Goal: Transaction & Acquisition: Subscribe to service/newsletter

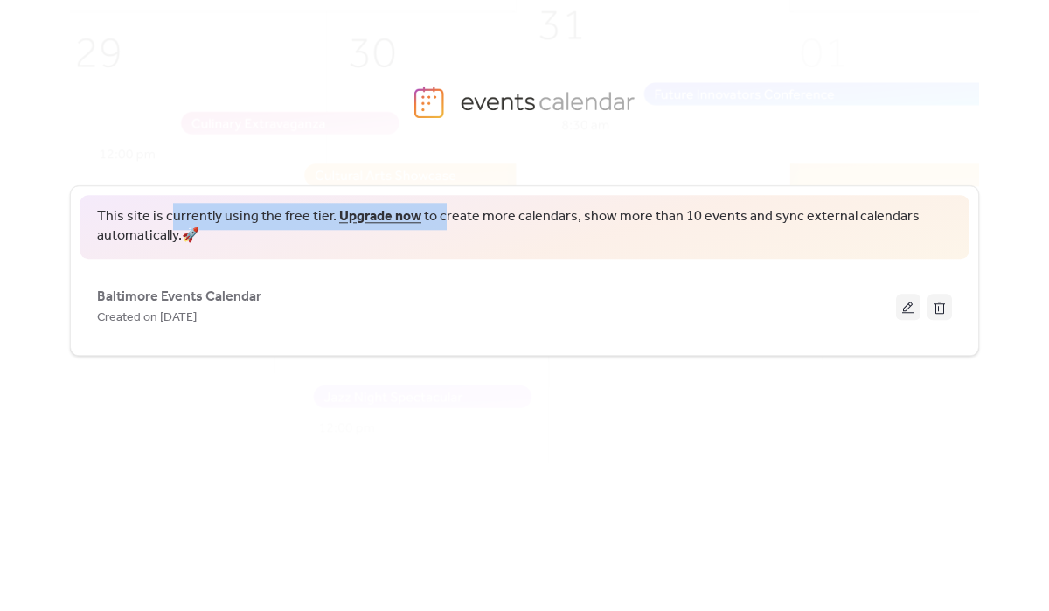
drag, startPoint x: 170, startPoint y: 220, endPoint x: 438, endPoint y: 222, distance: 268.4
click at [438, 222] on span "This site is currently using the free tier. Upgrade now to create more calendar…" at bounding box center [524, 226] width 855 height 39
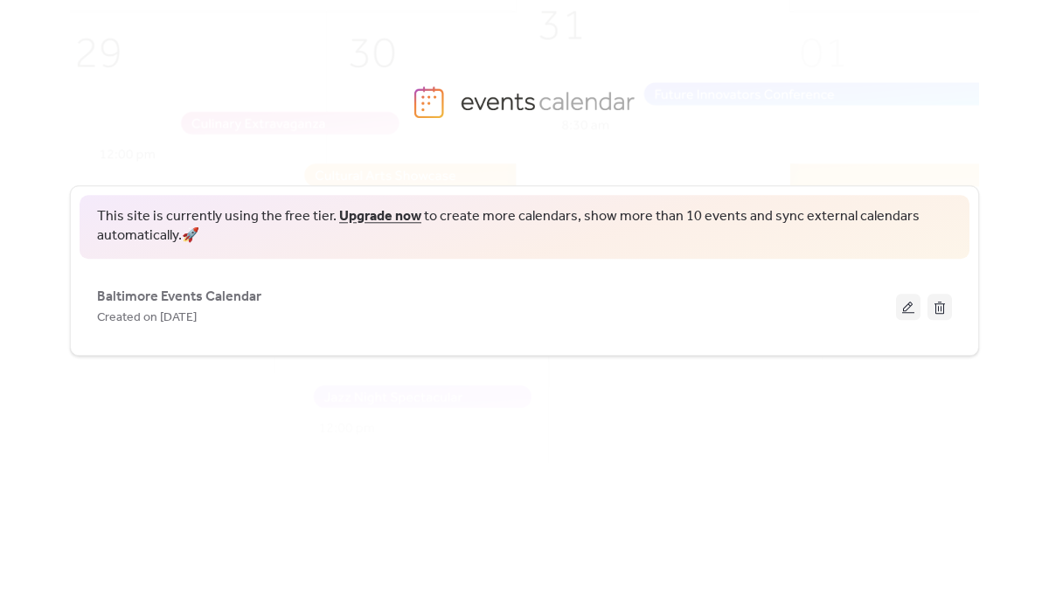
click at [511, 207] on span "This site is currently using the free tier. Upgrade now to create more calendar…" at bounding box center [524, 226] width 855 height 39
click at [377, 218] on link "Upgrade now" at bounding box center [380, 216] width 82 height 27
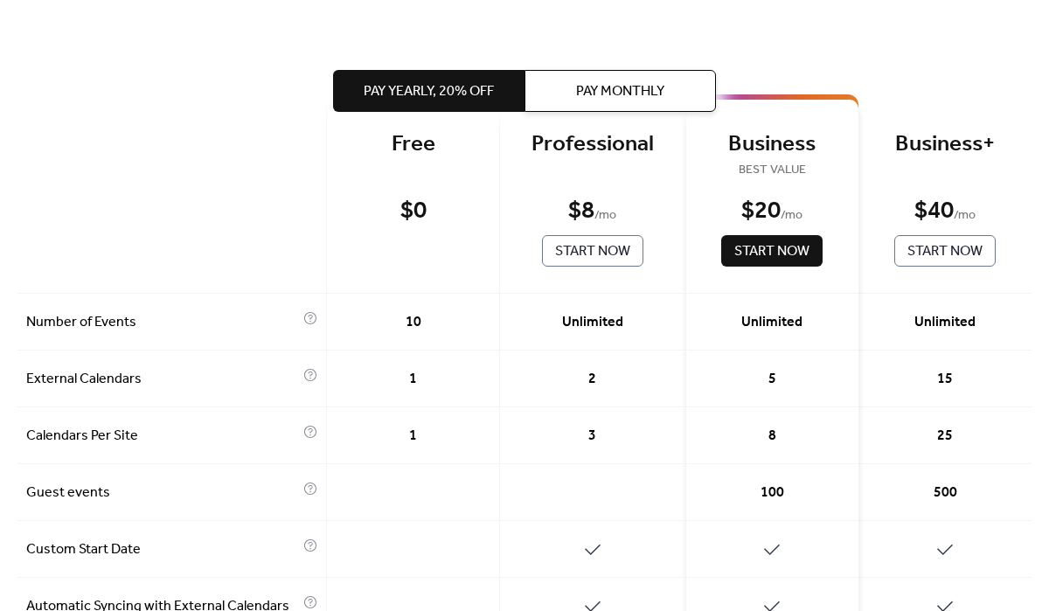
scroll to position [87, 0]
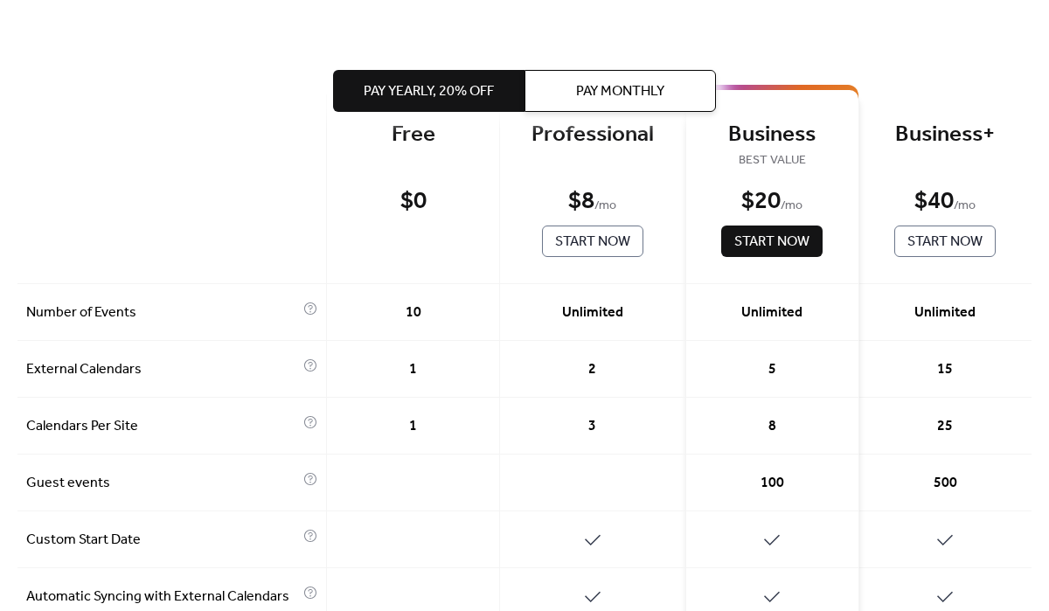
click at [586, 86] on span "Pay Monthly" at bounding box center [620, 91] width 88 height 21
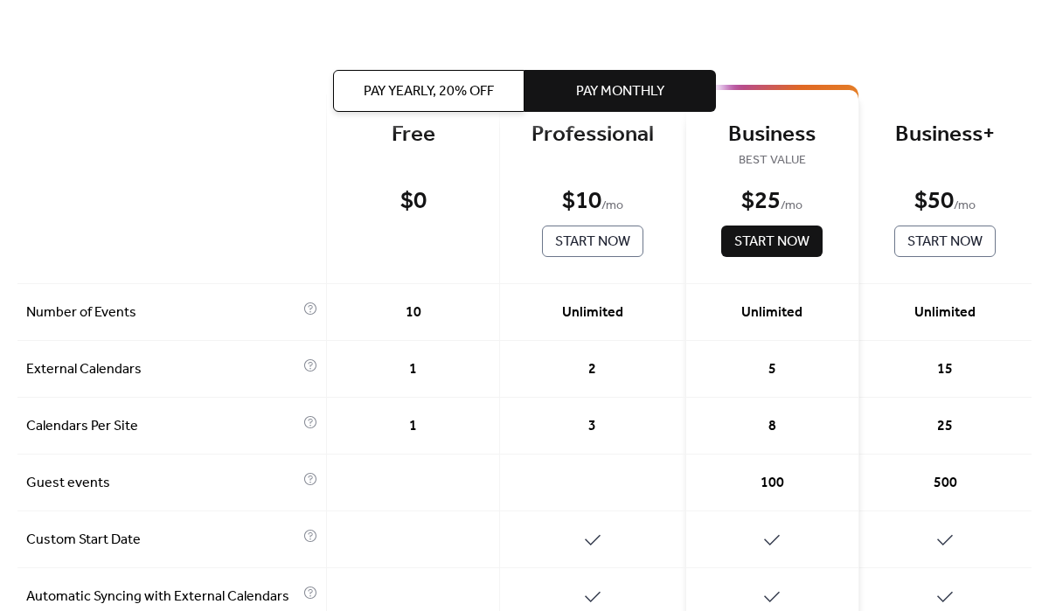
click at [393, 94] on span "Pay Yearly, 20% off" at bounding box center [429, 91] width 130 height 21
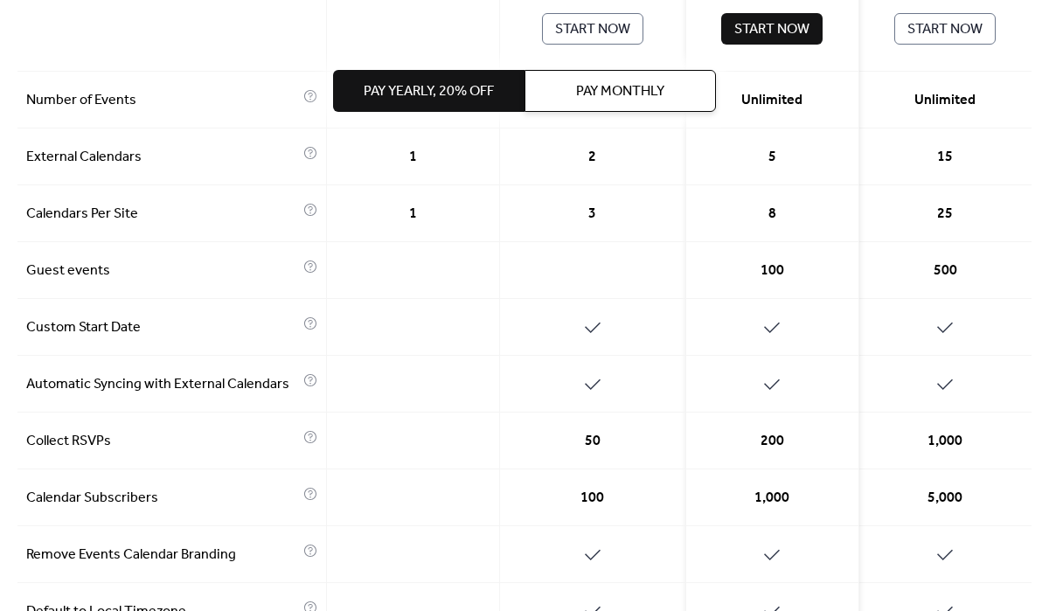
scroll to position [302, 0]
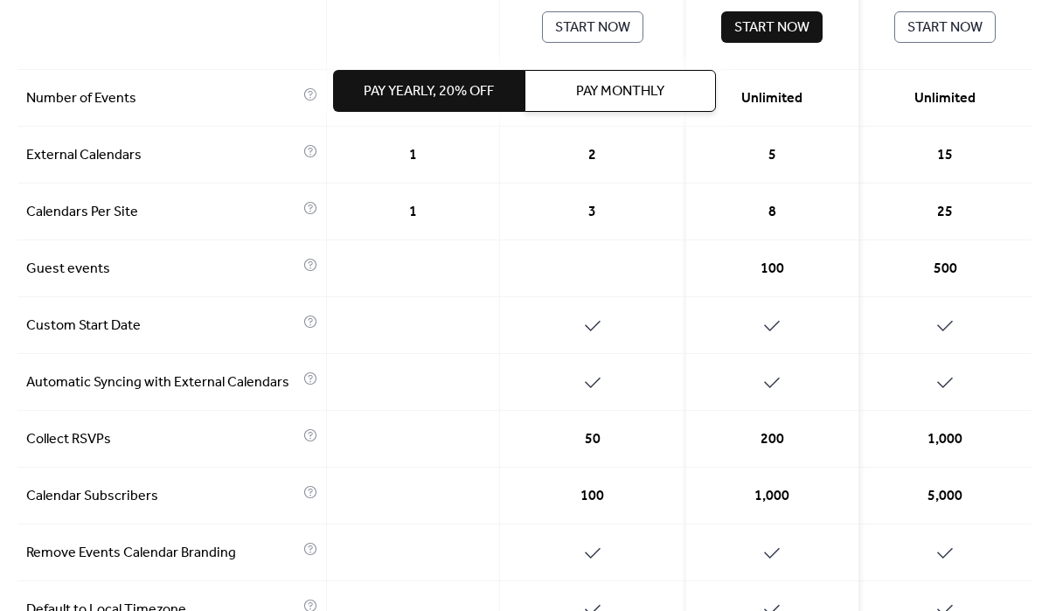
click at [588, 87] on span "Pay Monthly" at bounding box center [620, 91] width 88 height 21
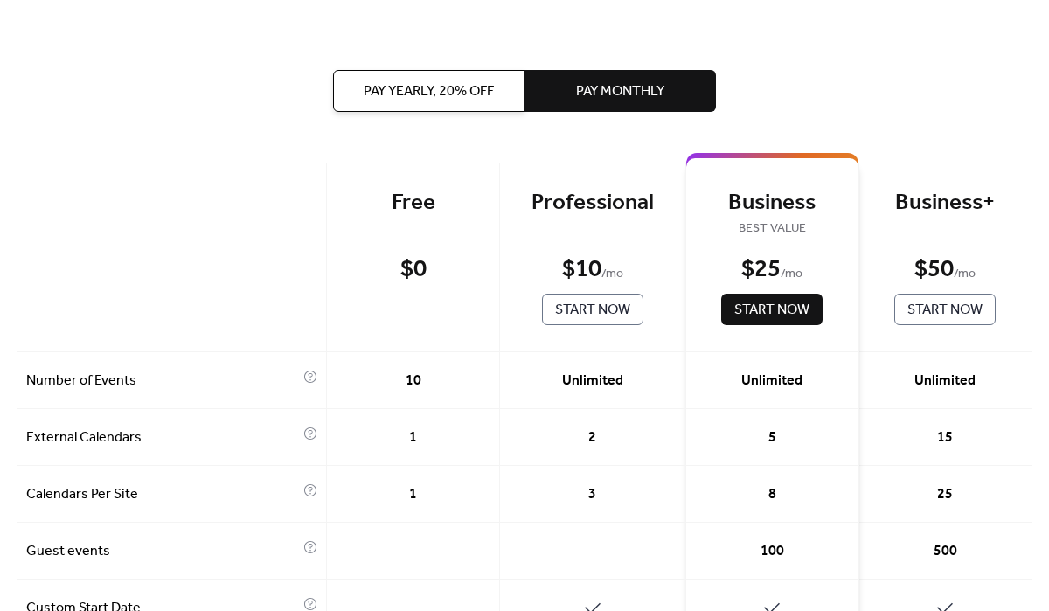
scroll to position [0, 0]
